Goal: Find contact information: Find contact information

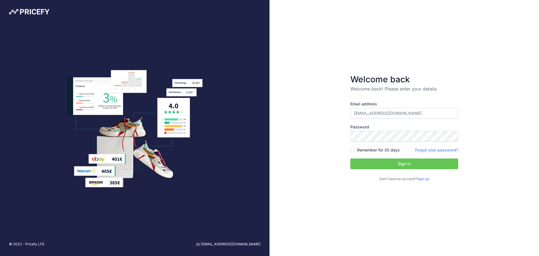
click at [375, 163] on button "Sign in" at bounding box center [405, 163] width 108 height 11
click at [248, 243] on link "[EMAIL_ADDRESS][DOMAIN_NAME]" at bounding box center [228, 244] width 64 height 5
type input "[EMAIL_ADDRESS][DOMAIN_NAME]"
click at [312, 140] on div "Welcome back Welcome back! Please enter your details. Email address sandyrev@gm…" at bounding box center [405, 128] width 270 height 256
click at [229, 244] on link "[EMAIL_ADDRESS][DOMAIN_NAME]" at bounding box center [228, 244] width 64 height 5
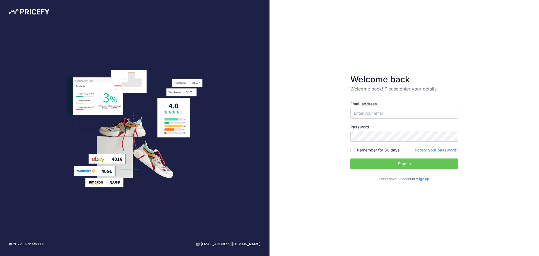
type input "[EMAIL_ADDRESS][DOMAIN_NAME]"
drag, startPoint x: 262, startPoint y: 245, endPoint x: 230, endPoint y: 246, distance: 32.3
click at [230, 246] on div "© 2022 - Pricefy LTD support@pricefy.io" at bounding box center [135, 244] width 270 height 23
copy link "[EMAIL_ADDRESS][DOMAIN_NAME]"
